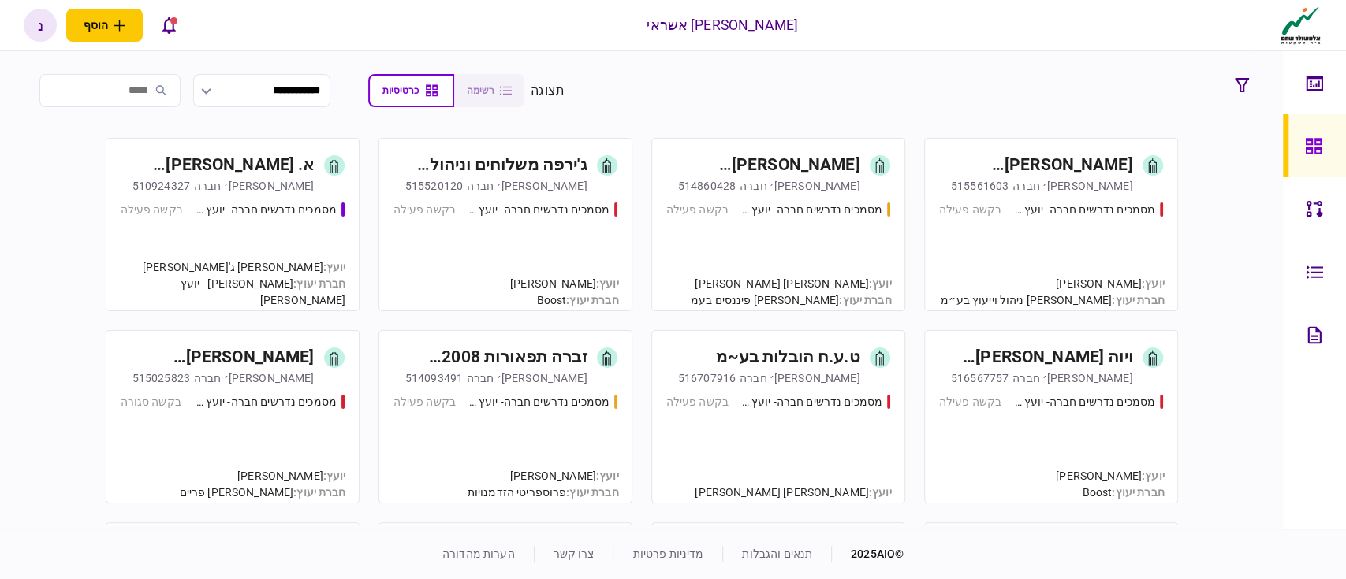
click at [682, 86] on section "**********" at bounding box center [641, 90] width 1229 height 39
click at [313, 173] on div "א. [PERSON_NAME] בע~מ" at bounding box center [227, 165] width 176 height 25
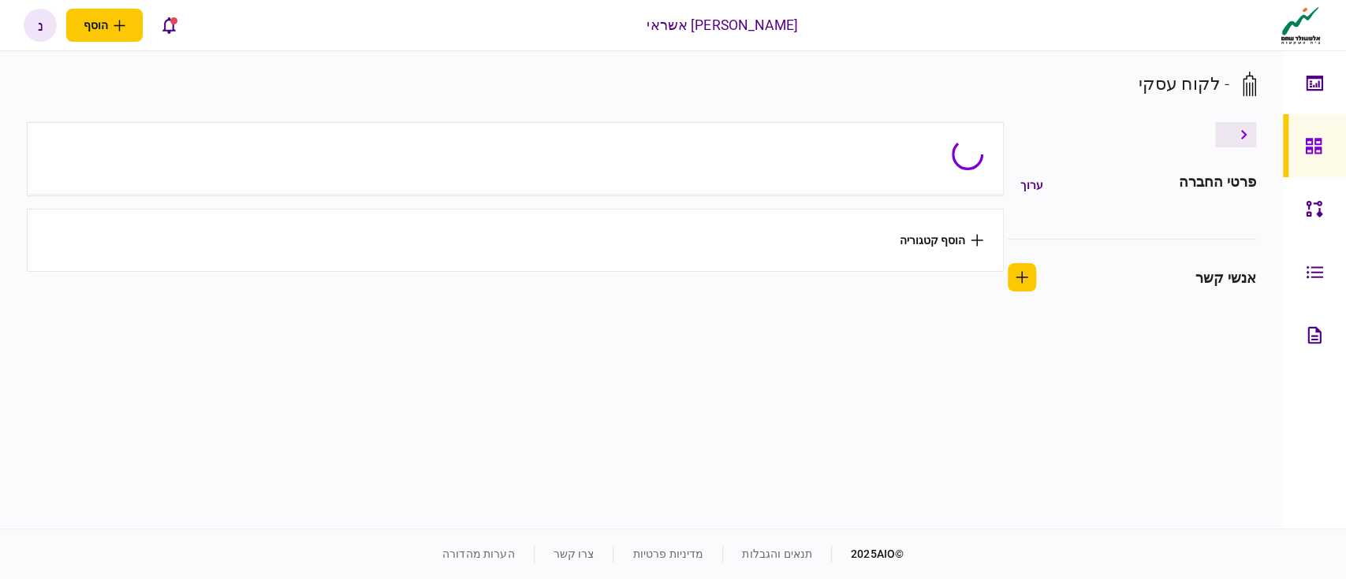
click at [692, 85] on section "- לקוח עסקי" at bounding box center [641, 96] width 1229 height 51
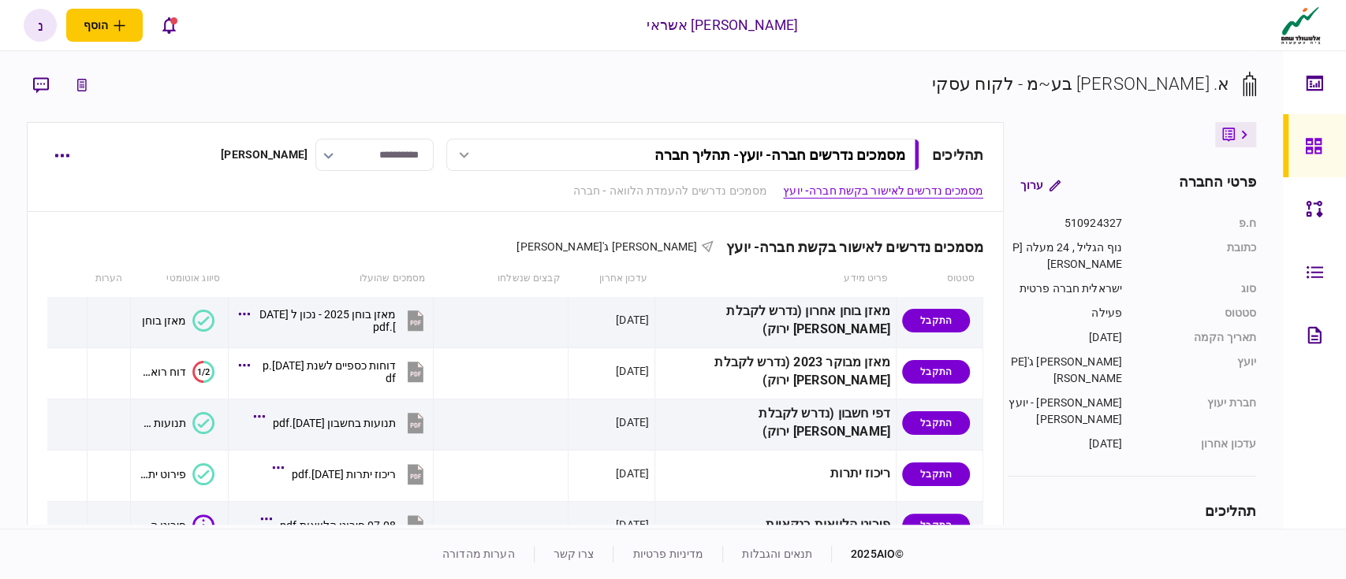
click at [676, 91] on section "א. [PERSON_NAME] בע~מ - לקוח עסקי" at bounding box center [641, 96] width 1229 height 51
click at [310, 255] on div "מסמכים נדרשים לאישור בקשת חברה- יועץ [PERSON_NAME] ג'[PERSON_NAME]" at bounding box center [515, 237] width 936 height 48
click at [419, 258] on div "מסמכים נדרשים לאישור בקשת חברה- יועץ [PERSON_NAME] ג'[PERSON_NAME]" at bounding box center [515, 237] width 936 height 48
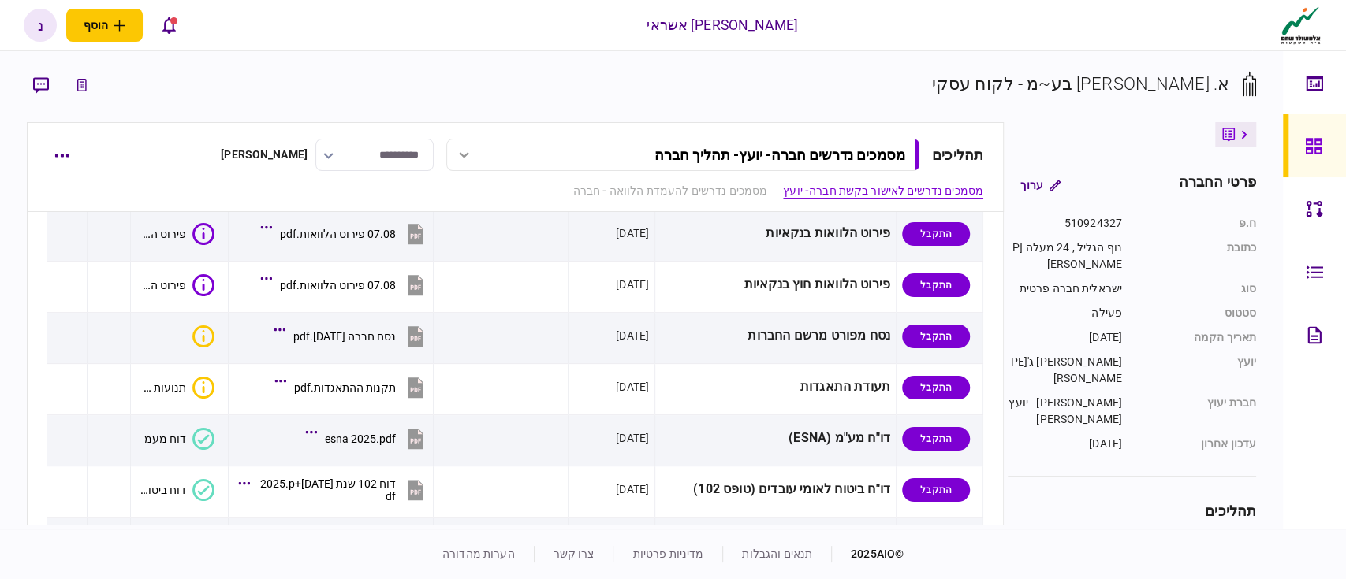
scroll to position [294, 0]
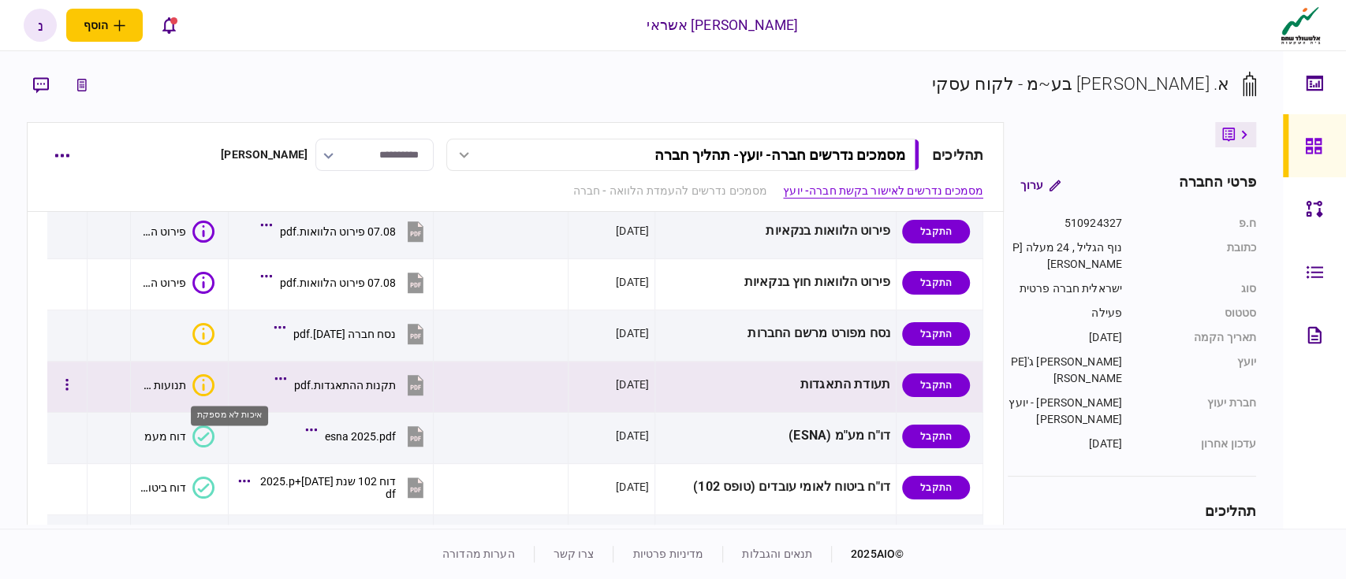
click at [214, 381] on icon "איכות לא מספקת" at bounding box center [203, 385] width 22 height 22
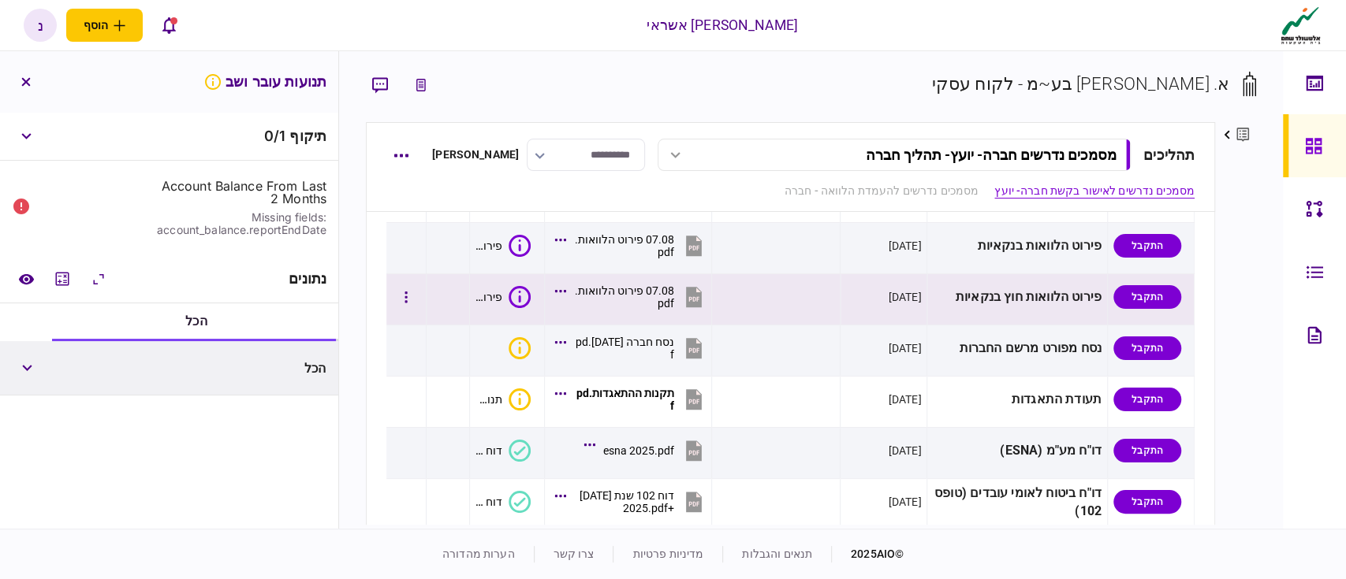
click at [531, 286] on icon at bounding box center [519, 297] width 22 height 22
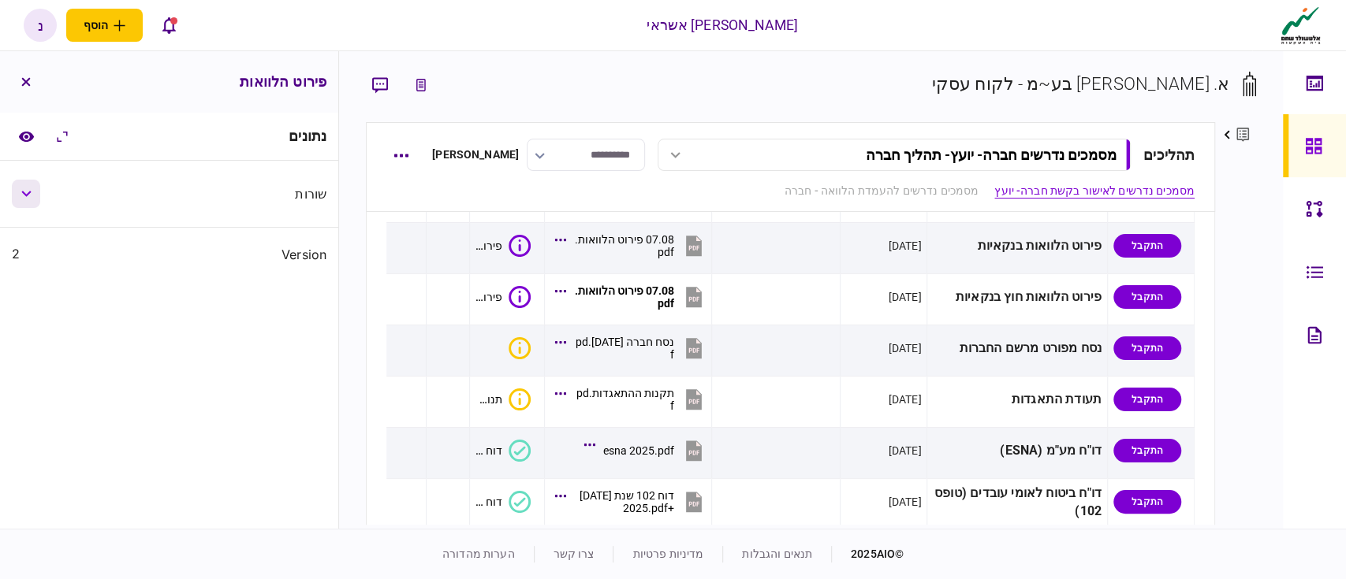
click at [32, 196] on icon "button" at bounding box center [26, 194] width 10 height 6
click at [32, 262] on icon "button" at bounding box center [26, 261] width 10 height 6
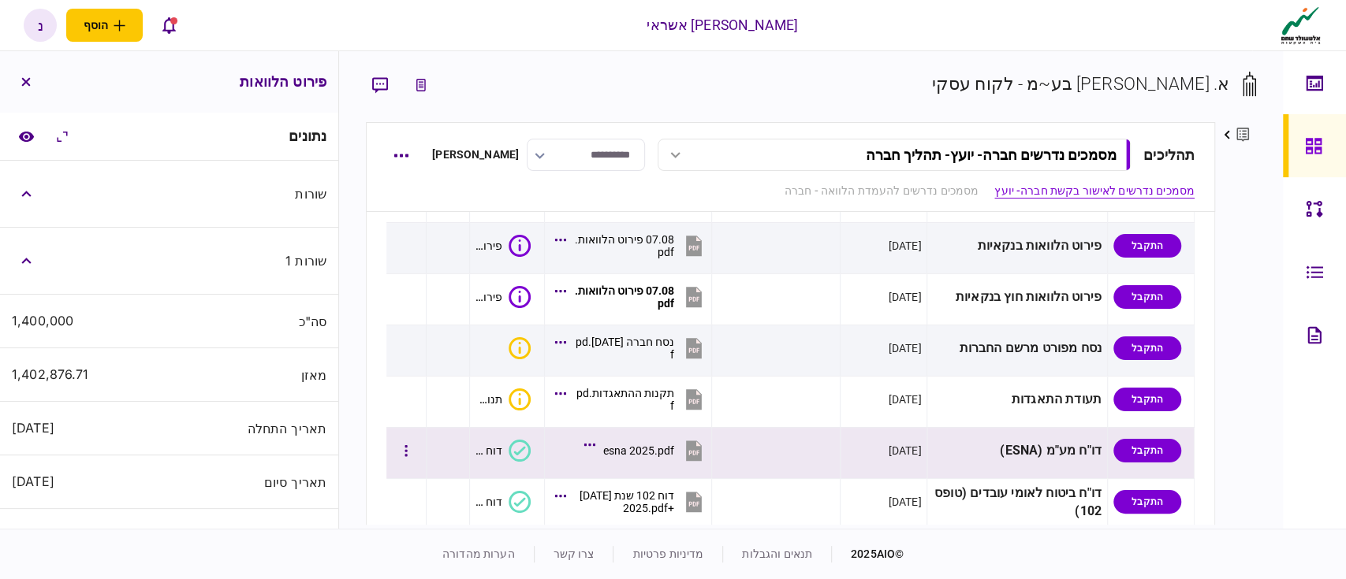
click at [531, 440] on icon at bounding box center [519, 451] width 22 height 22
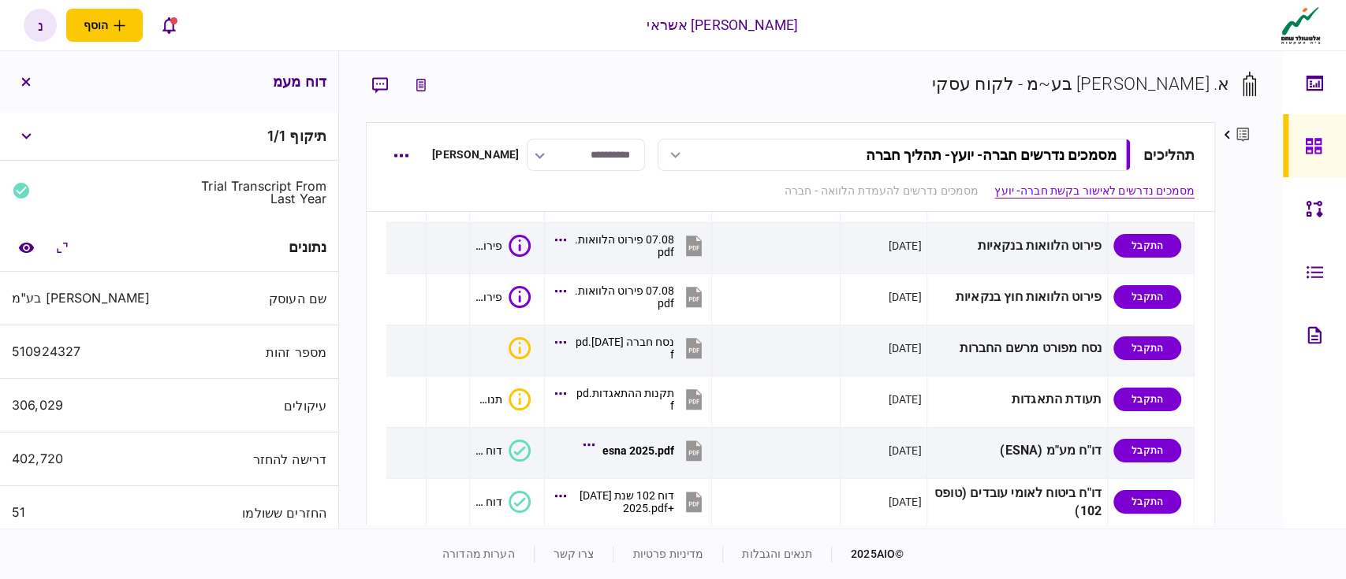
click at [103, 320] on div "שם העוסק [PERSON_NAME] בע"מ" at bounding box center [169, 299] width 338 height 54
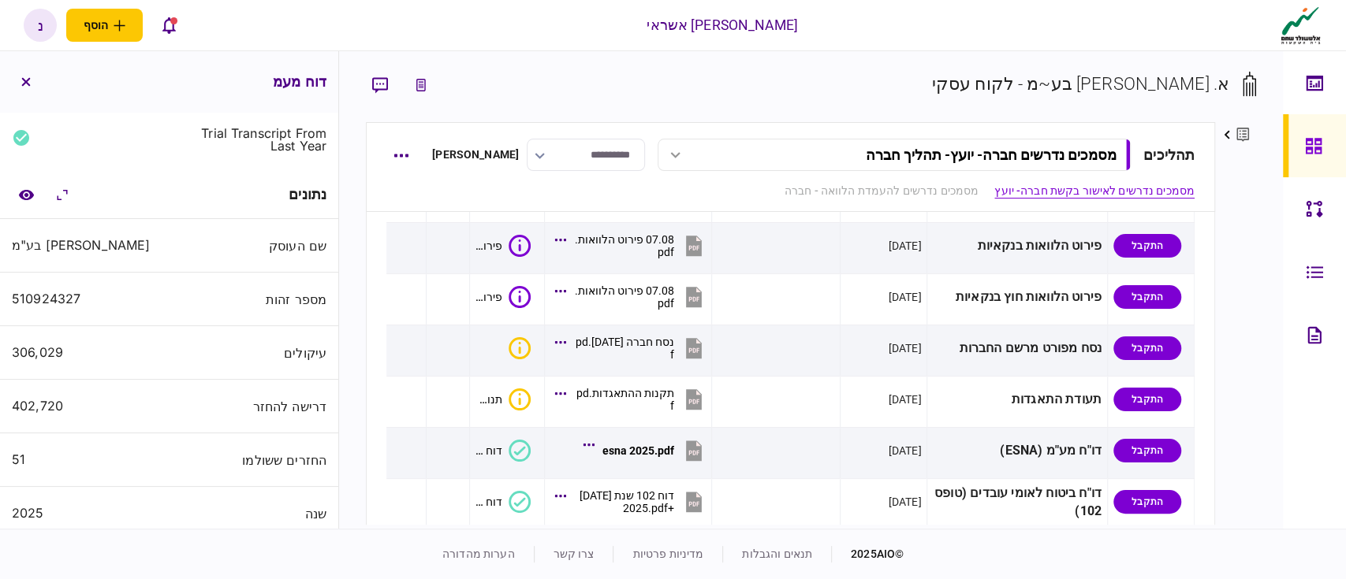
scroll to position [0, 0]
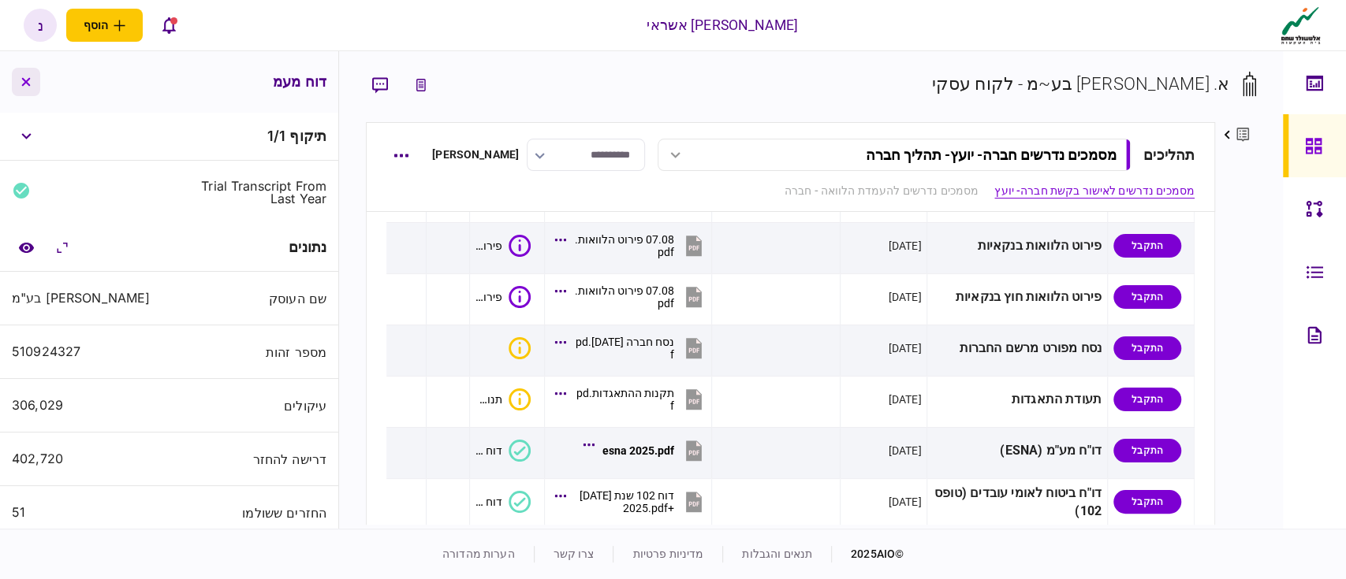
click at [20, 74] on button "button" at bounding box center [26, 82] width 28 height 28
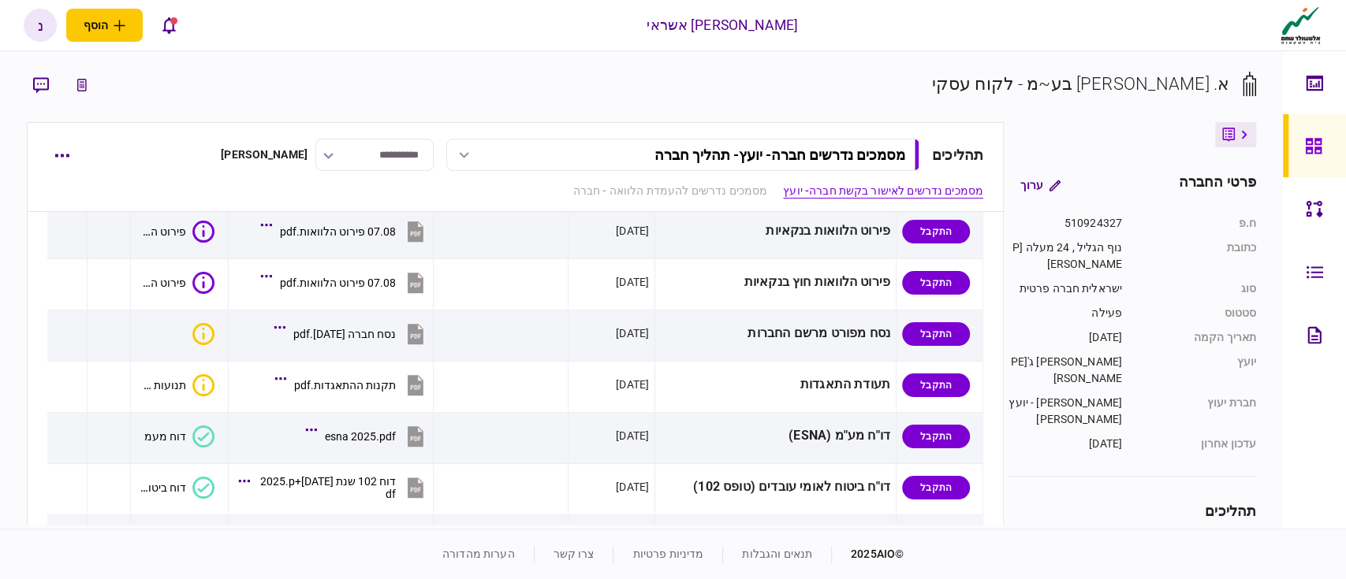
click at [415, 191] on div "מסמכים נדרשים לאישור בקשת חברה- יועץ מסמכים נדרשים להעמדת הלוואה - חברה" at bounding box center [515, 191] width 936 height 17
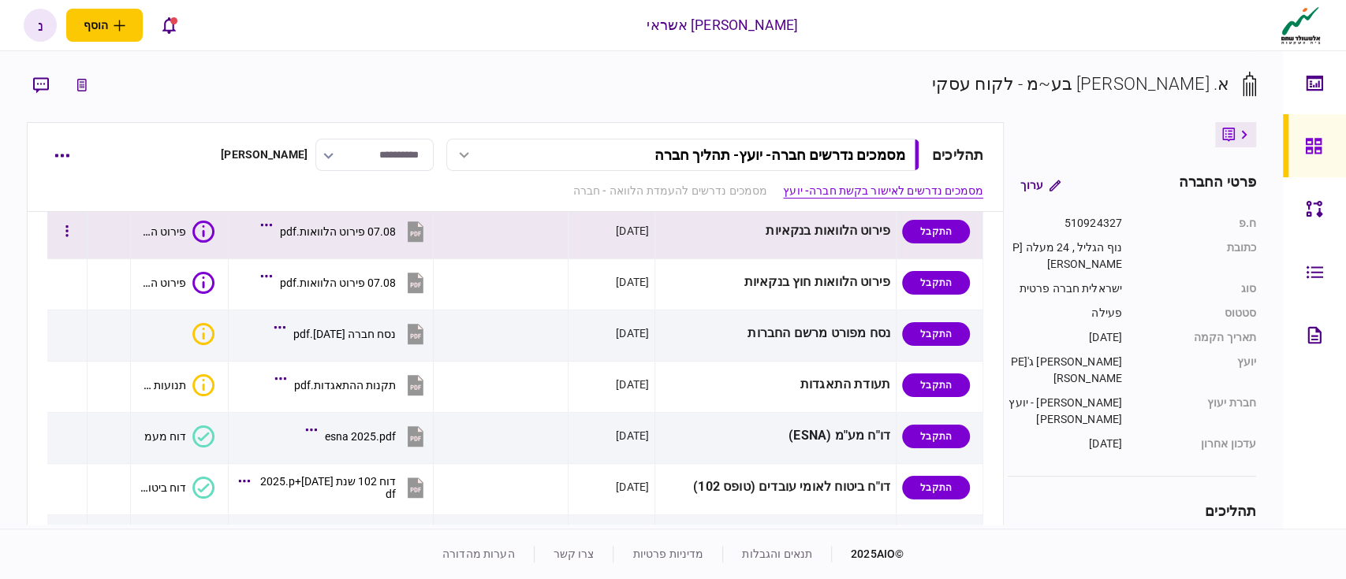
click at [499, 240] on td at bounding box center [500, 233] width 135 height 51
